Goal: Information Seeking & Learning: Check status

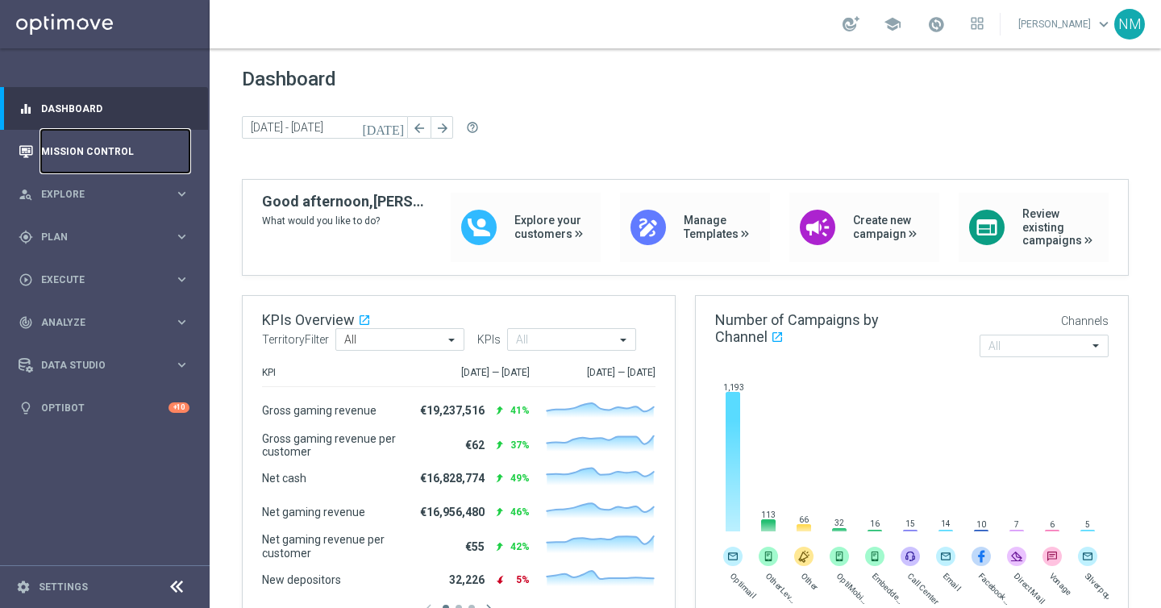
click at [60, 140] on link "Mission Control" at bounding box center [115, 151] width 148 height 43
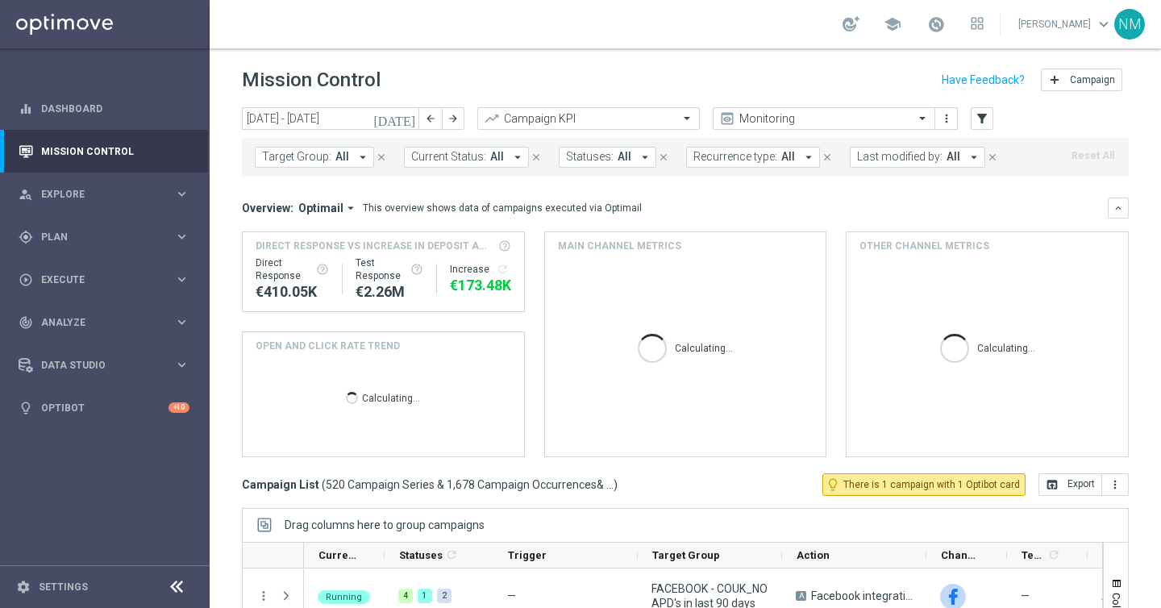
click at [355, 155] on icon "arrow_drop_down" at bounding box center [362, 157] width 15 height 15
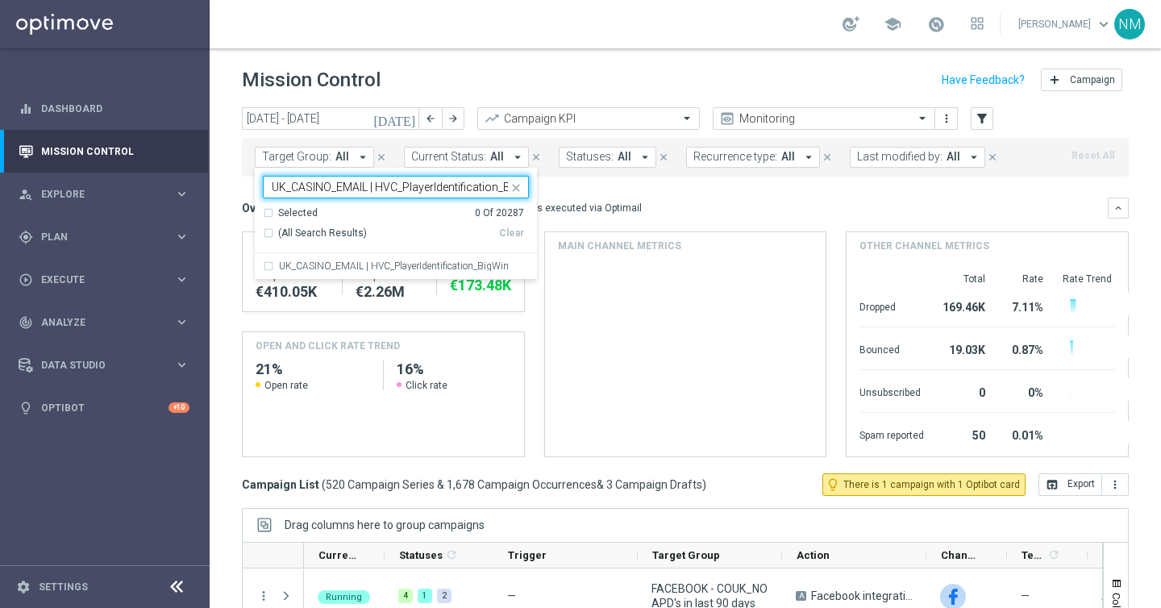
scroll to position [0, 29]
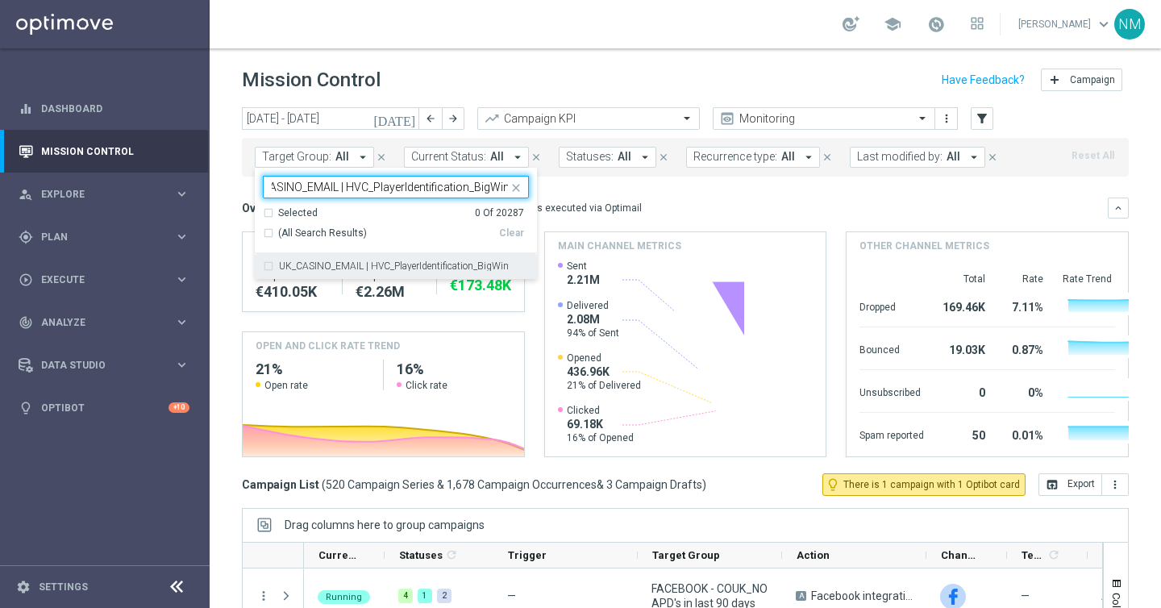
click at [338, 267] on label "UK_CASINO_EMAIL | HVC_PlayerIdentification_BigWin" at bounding box center [394, 266] width 230 height 10
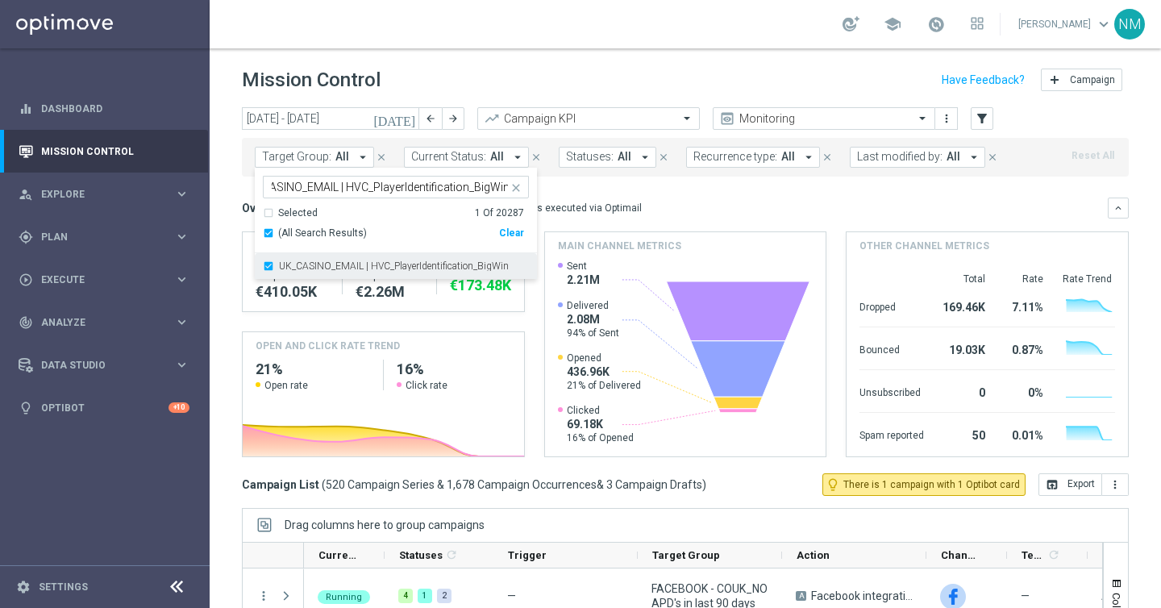
scroll to position [0, 0]
click at [377, 186] on input "UK_CASINO_EMAIL | HVC_PlayerIdentification_BigWin" at bounding box center [390, 188] width 236 height 14
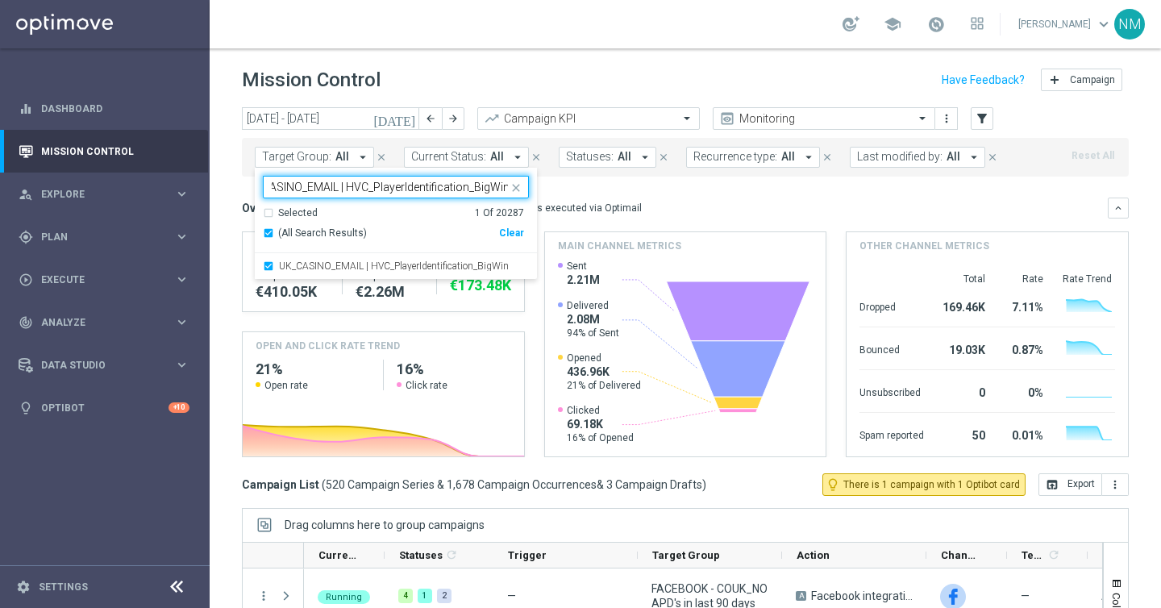
click at [377, 186] on input "UK_CASINO_EMAIL | HVC_PlayerIdentification_BigWin" at bounding box center [390, 188] width 236 height 14
paste input "Loss_BigDeps"
click at [394, 266] on label "UK_CASINO_EMAIL | HVC_PlayerIdentification_Big Loss_BigDeps" at bounding box center [404, 266] width 250 height 10
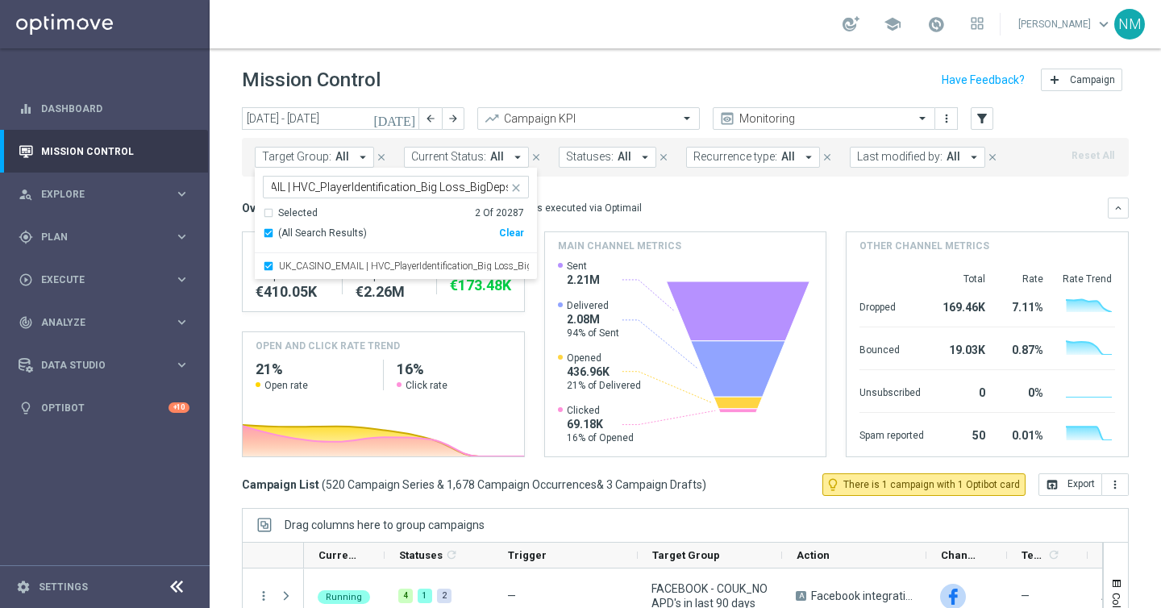
scroll to position [0, 0]
click at [351, 185] on input "UK_CASINO_EMAIL | HVC_PlayerIdentification_Big Loss_BigDeps" at bounding box center [390, 188] width 236 height 14
paste input "Drop"
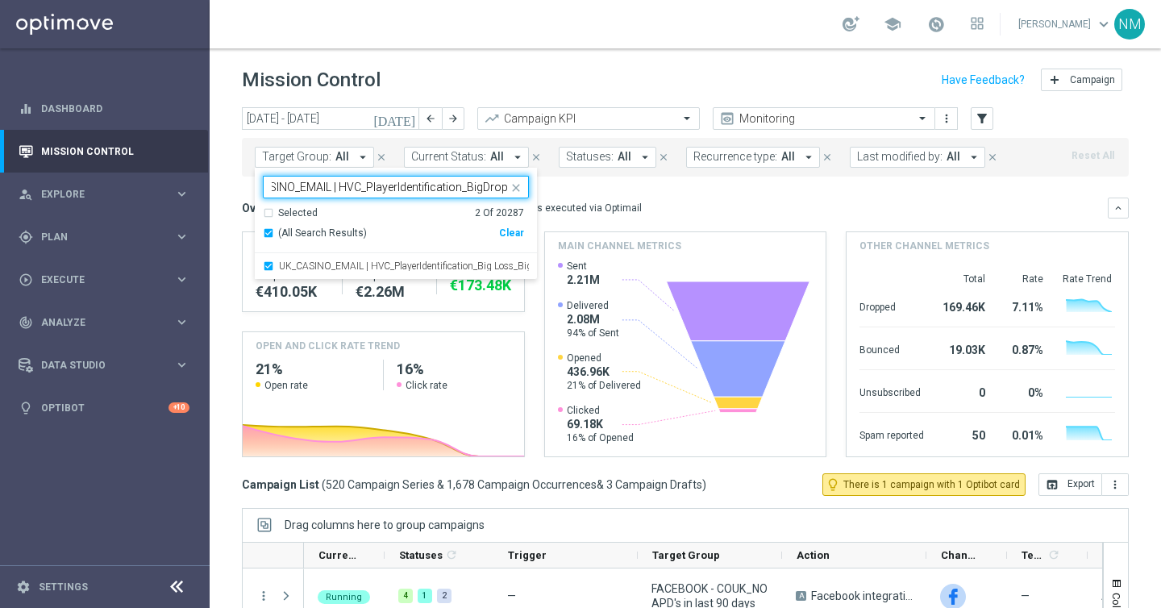
scroll to position [0, 34]
click at [445, 256] on div "UK_CASINO_EMAIL | HVC_PlayerIdentification_BigDrop" at bounding box center [396, 266] width 266 height 26
type input "UK_CASINO_EMAIL | HVC_PlayerIdentification_BigDrop"
click at [621, 194] on mini-dashboard "Overview: Optimail arrow_drop_down This overview shows data of campaigns execut…" at bounding box center [685, 325] width 887 height 297
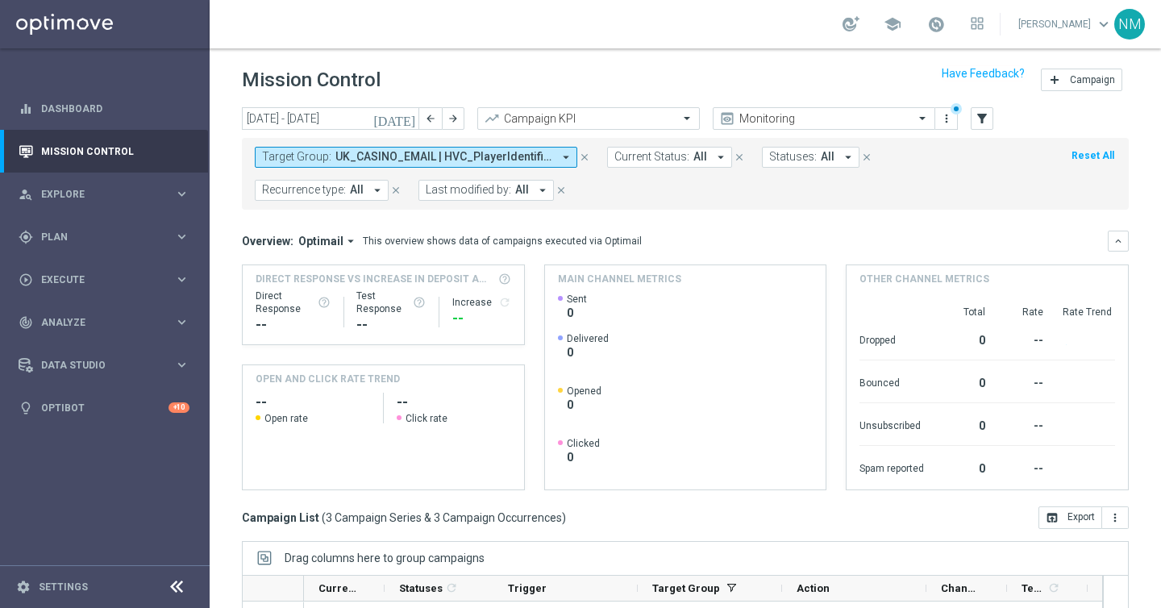
scroll to position [231, 0]
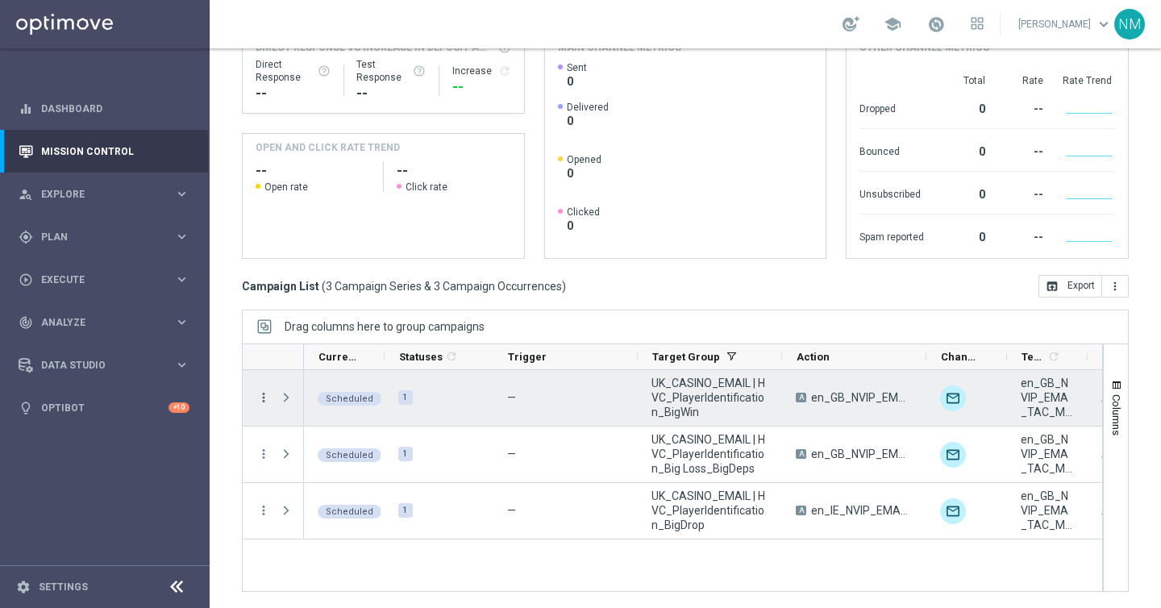
click at [262, 394] on icon "more_vert" at bounding box center [263, 397] width 15 height 15
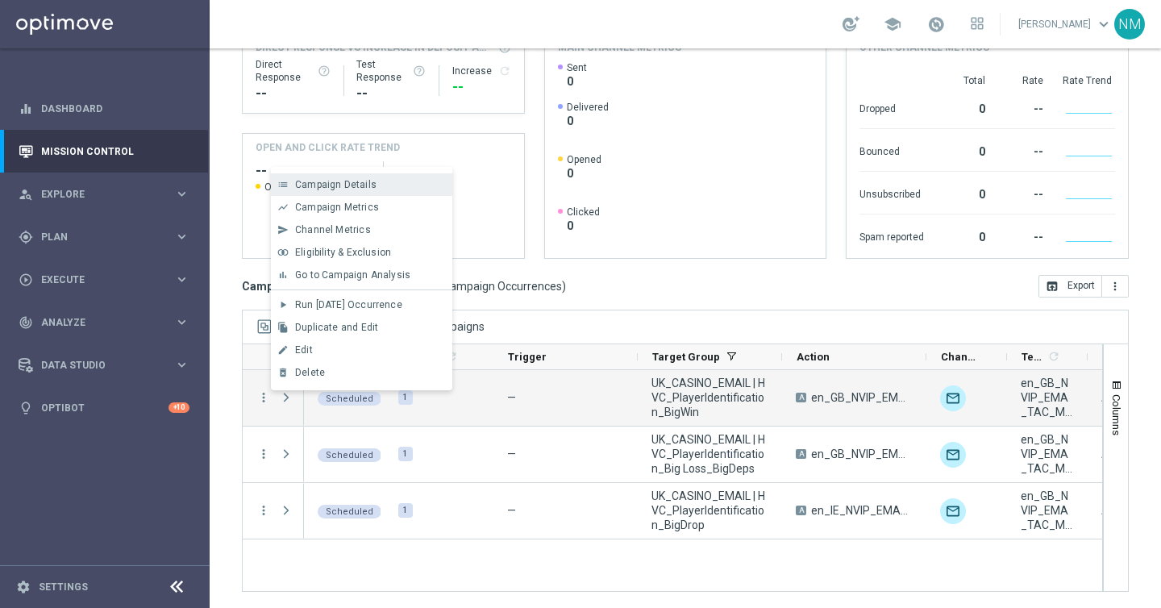
click at [365, 184] on span "Campaign Details" at bounding box center [335, 184] width 81 height 11
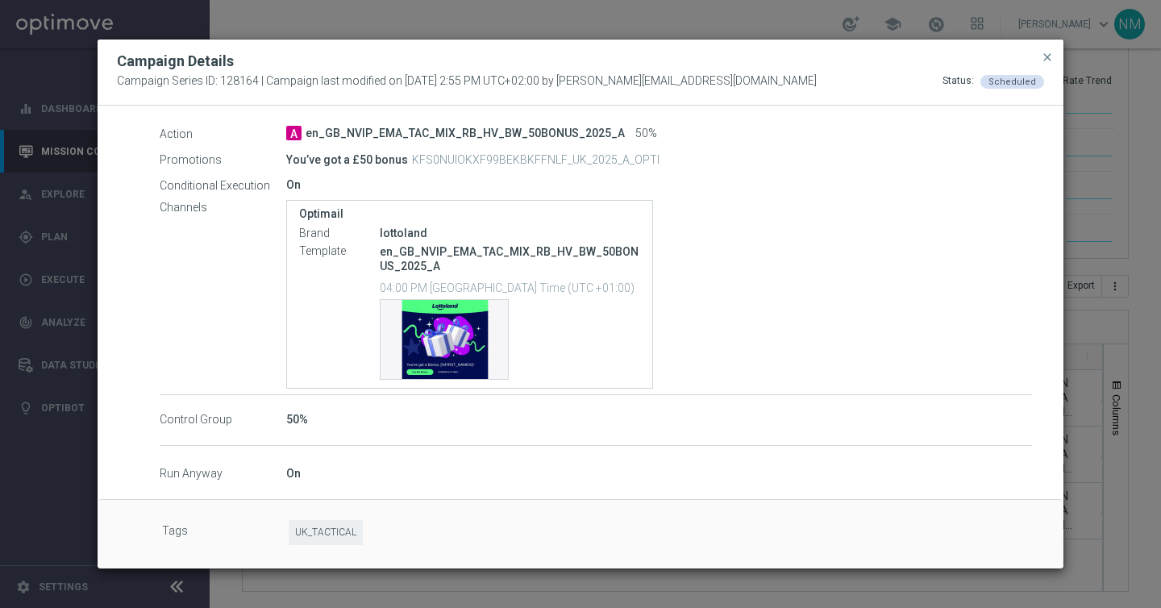
scroll to position [259, 0]
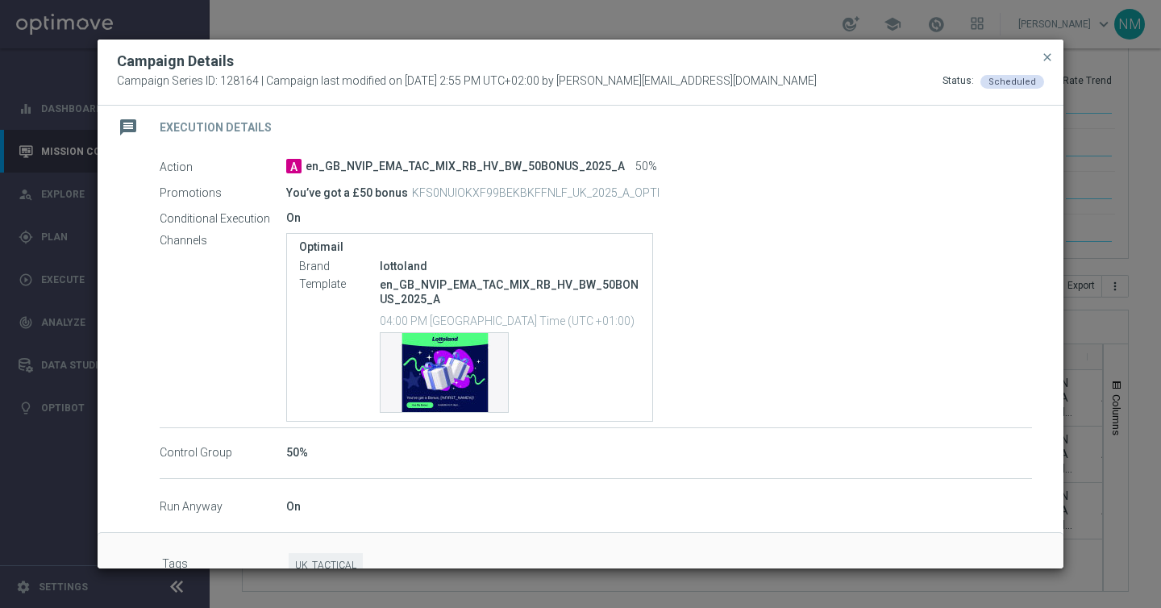
click at [1041, 48] on button "close" at bounding box center [1047, 57] width 16 height 19
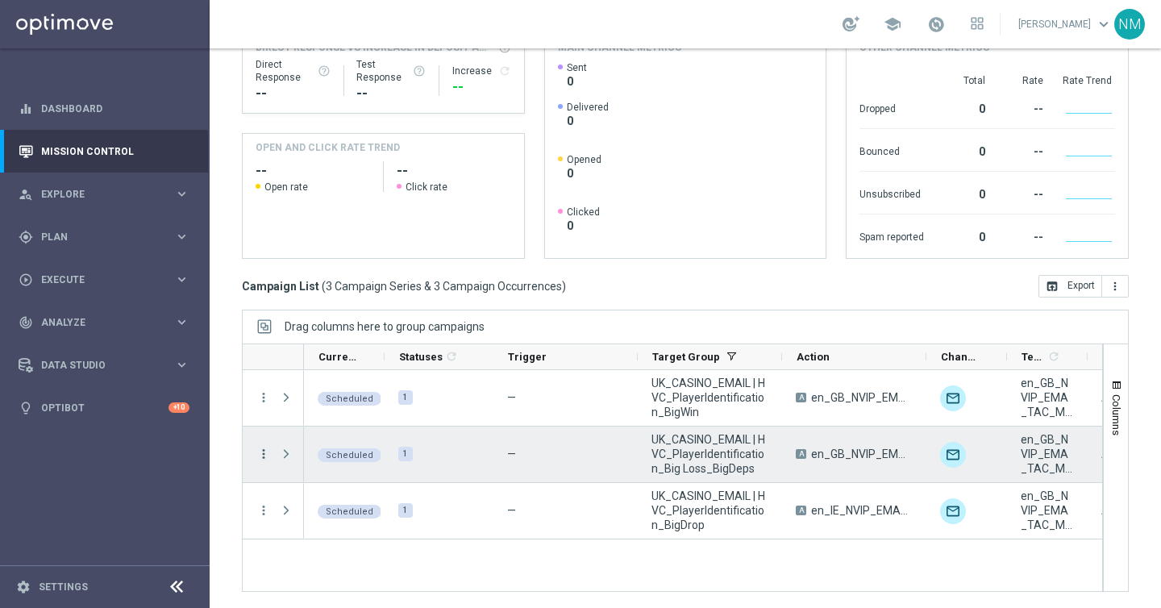
click at [266, 451] on icon "more_vert" at bounding box center [263, 454] width 15 height 15
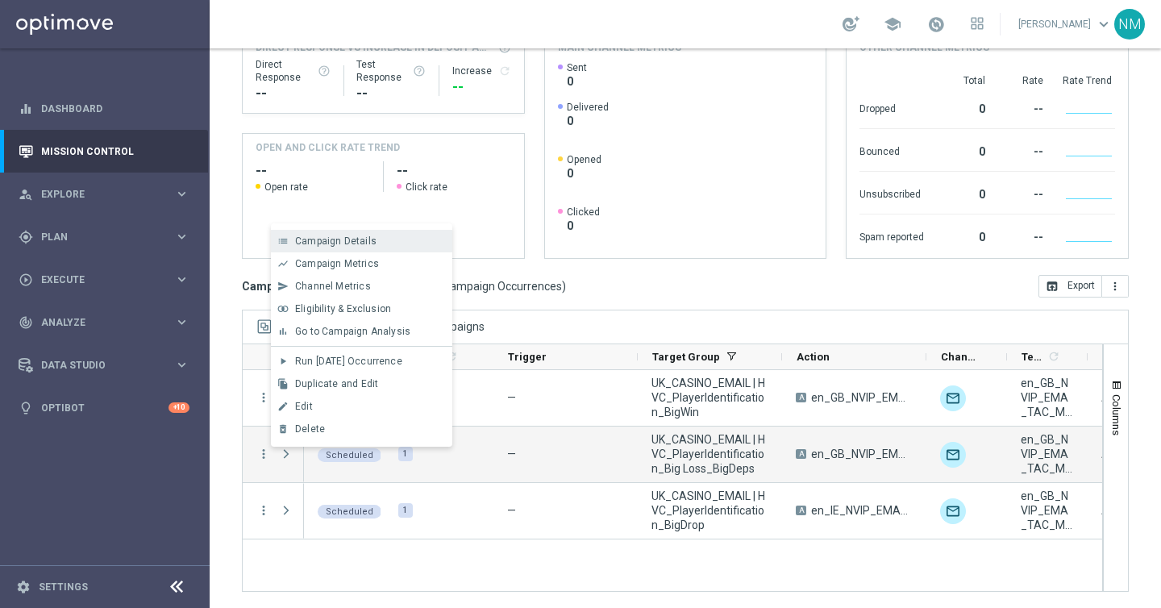
click at [335, 247] on div "list Campaign Details" at bounding box center [361, 241] width 181 height 23
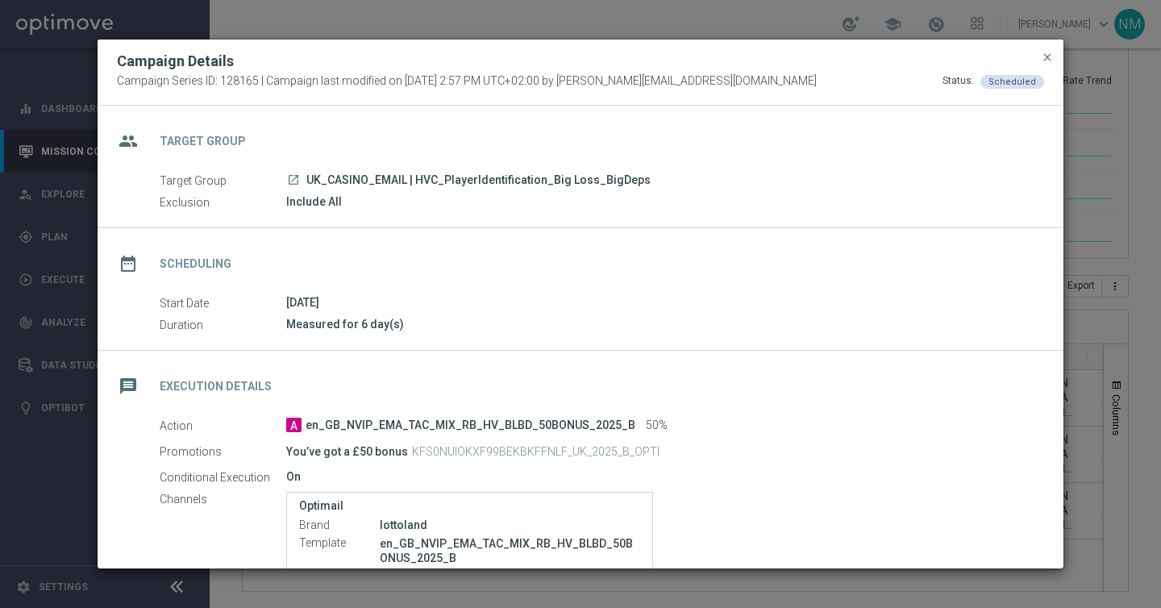
scroll to position [292, 0]
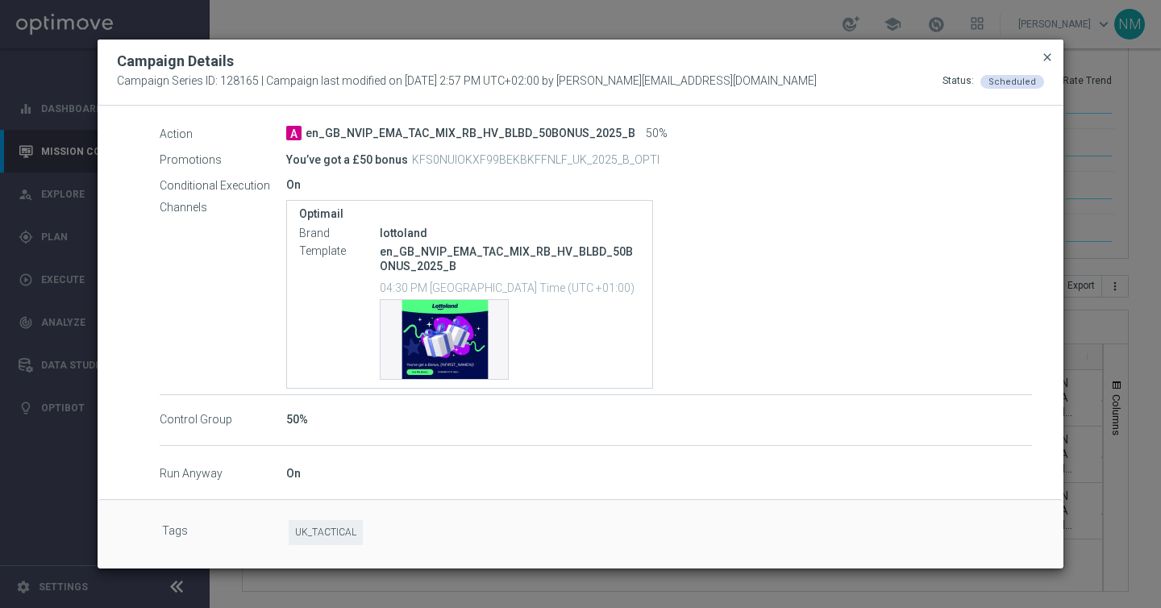
click at [1046, 51] on span "close" at bounding box center [1047, 57] width 13 height 13
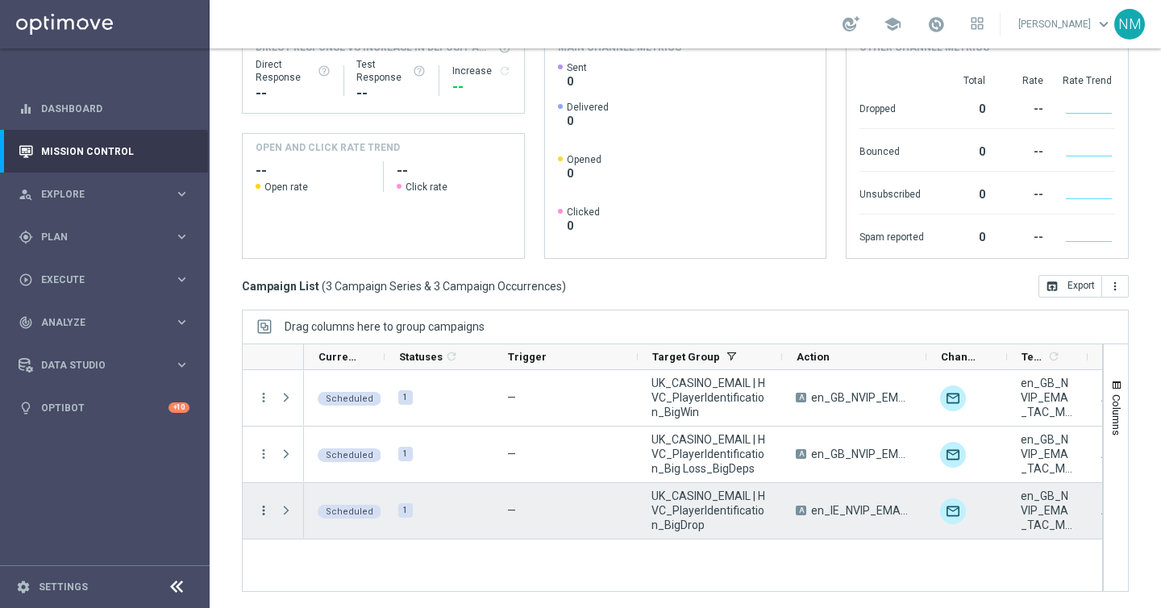
click at [264, 511] on icon "more_vert" at bounding box center [263, 510] width 15 height 15
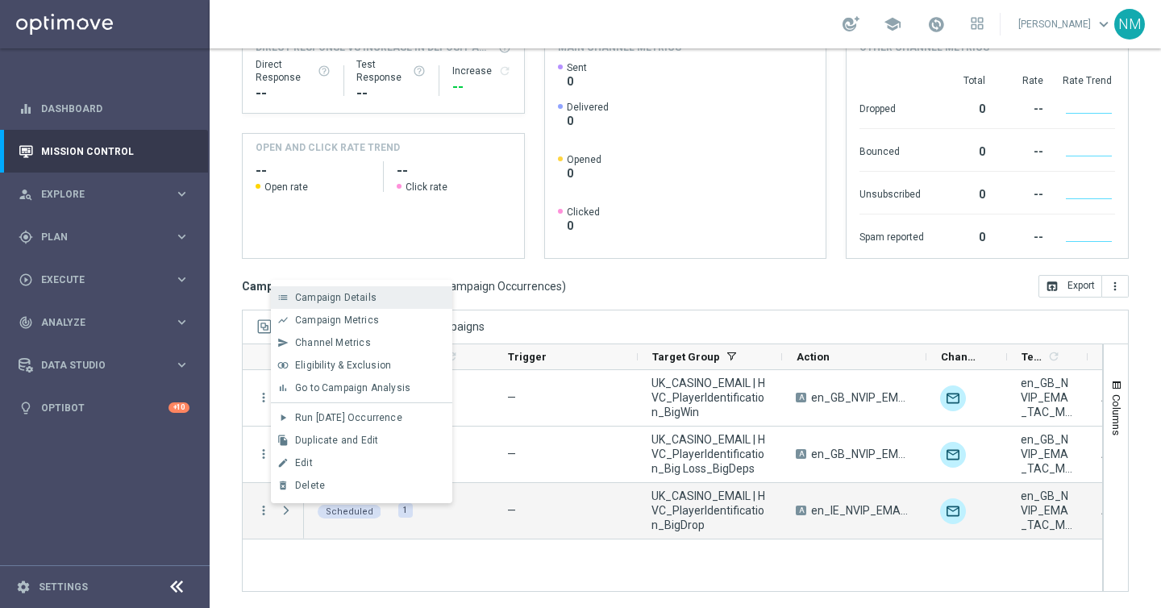
click at [360, 297] on span "Campaign Details" at bounding box center [335, 297] width 81 height 11
